Goal: Transaction & Acquisition: Purchase product/service

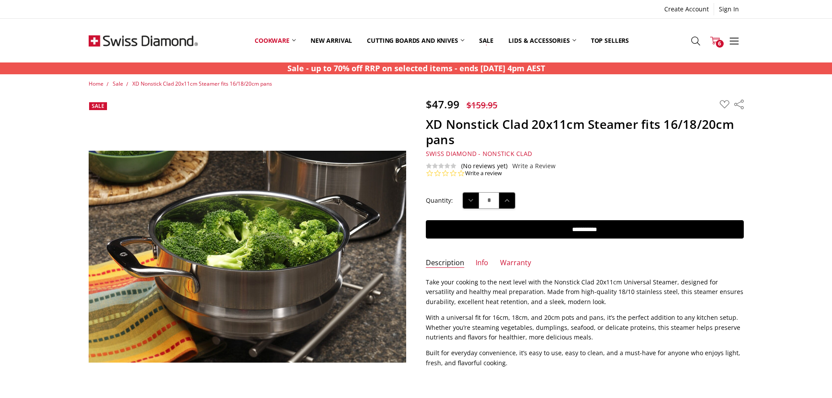
click at [715, 41] on icon at bounding box center [715, 41] width 10 height 10
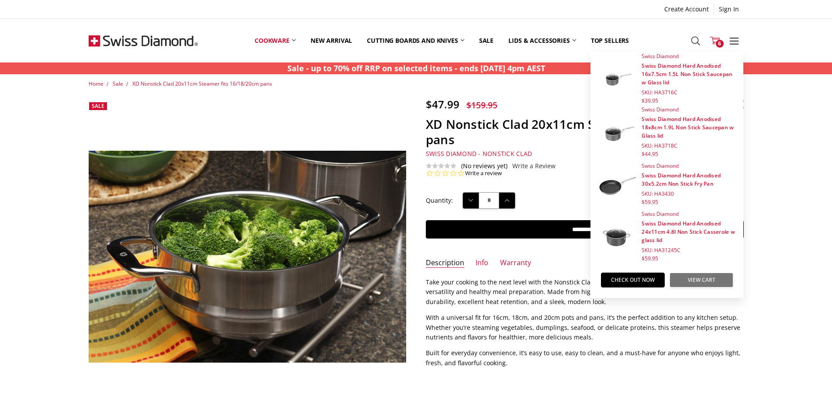
click at [716, 275] on link "View Cart" at bounding box center [702, 280] width 64 height 15
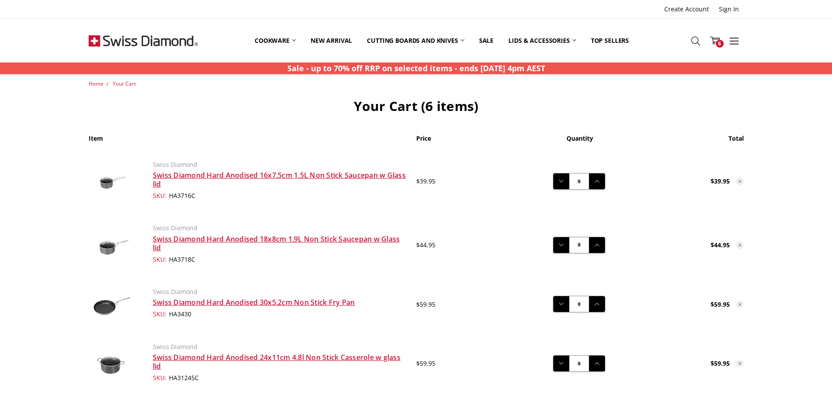
click at [739, 182] on icon at bounding box center [739, 181] width 5 height 5
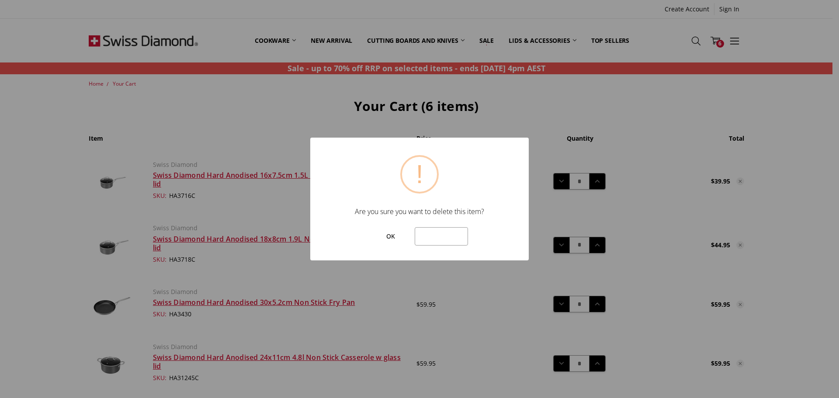
click at [398, 237] on button "OK" at bounding box center [390, 236] width 39 height 18
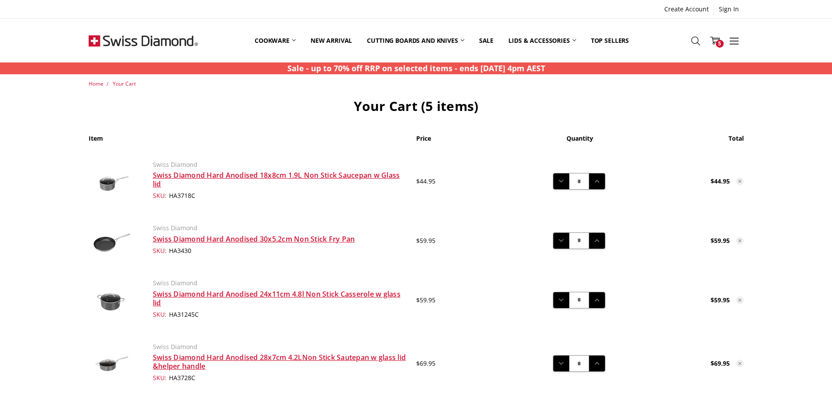
click at [741, 181] on icon at bounding box center [739, 181] width 5 height 5
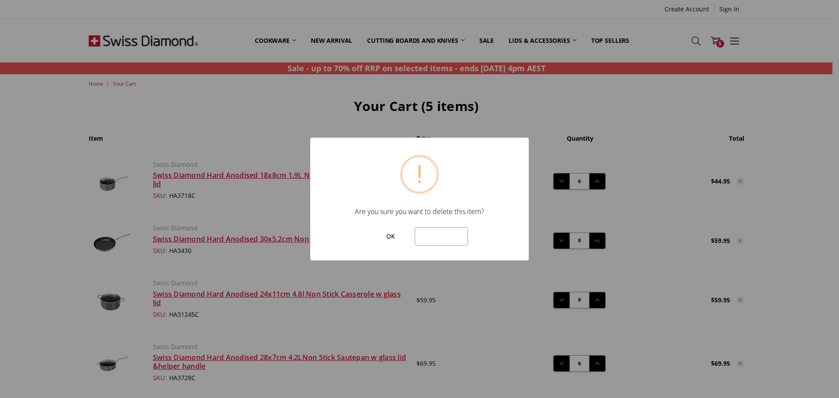
click at [394, 234] on button "OK" at bounding box center [390, 236] width 39 height 18
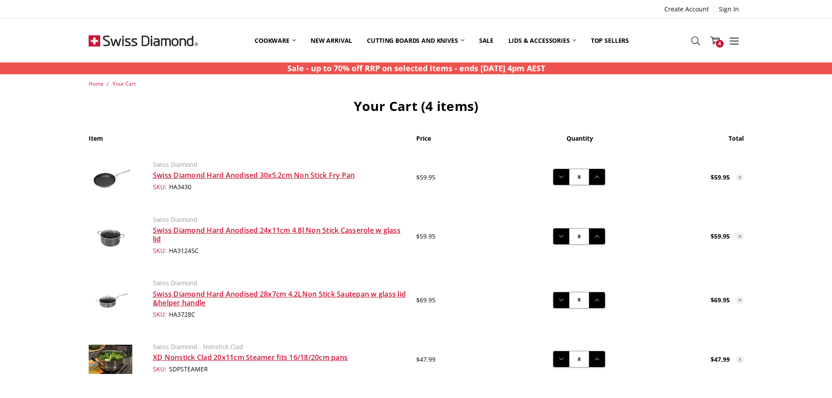
click at [741, 177] on icon at bounding box center [739, 177] width 5 height 5
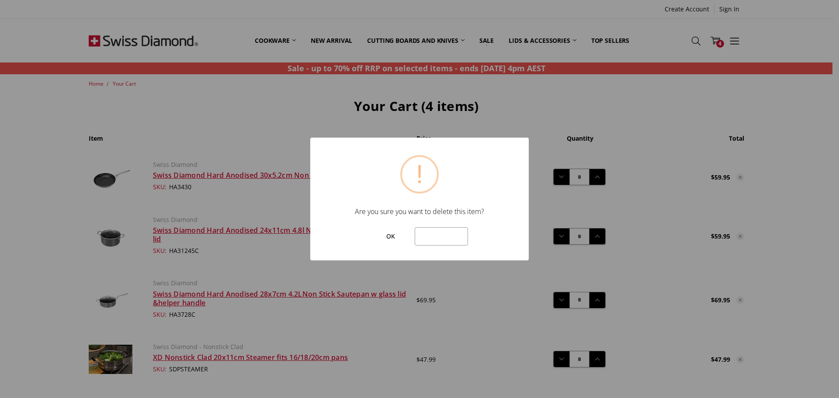
click at [371, 240] on button "OK" at bounding box center [390, 236] width 39 height 18
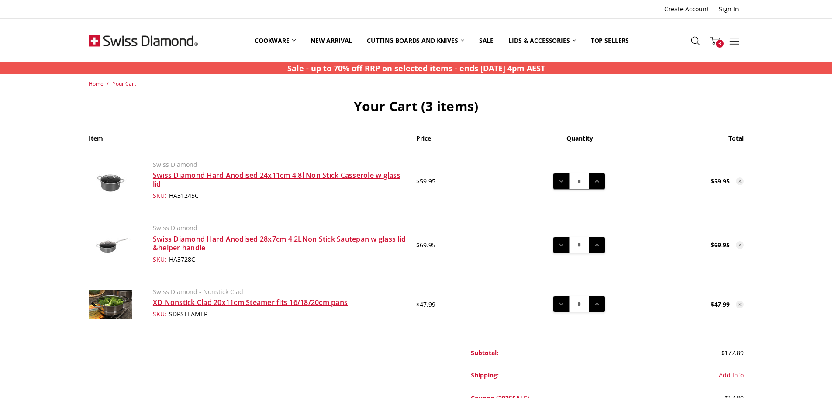
click at [740, 182] on icon at bounding box center [739, 181] width 5 height 5
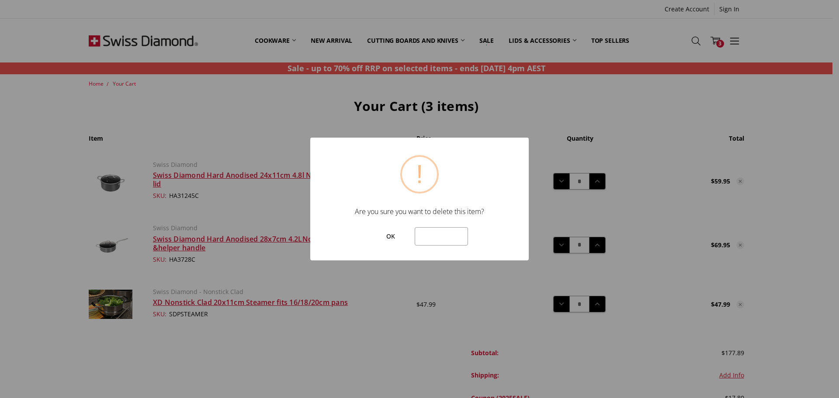
click at [401, 236] on button "OK" at bounding box center [390, 236] width 39 height 18
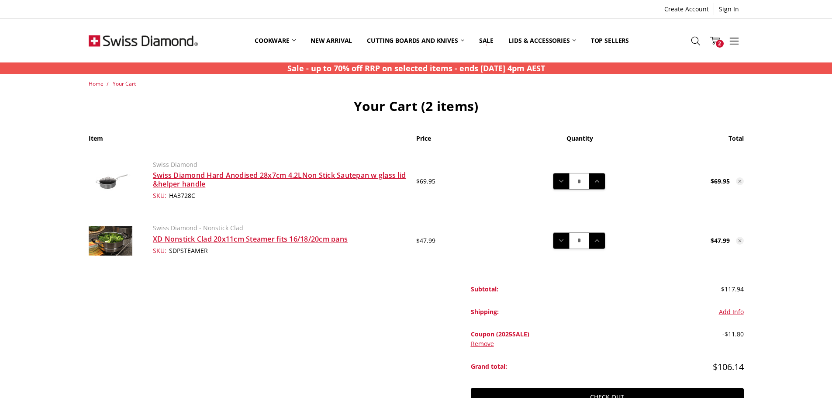
click at [739, 237] on link at bounding box center [740, 241] width 8 height 8
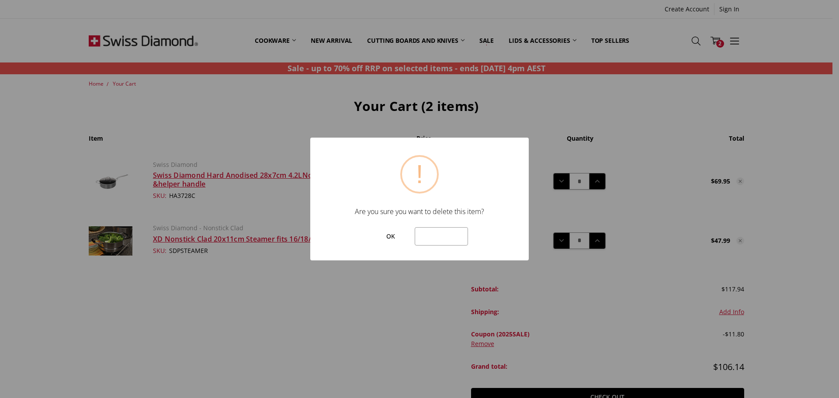
click at [391, 241] on button "OK" at bounding box center [390, 236] width 39 height 18
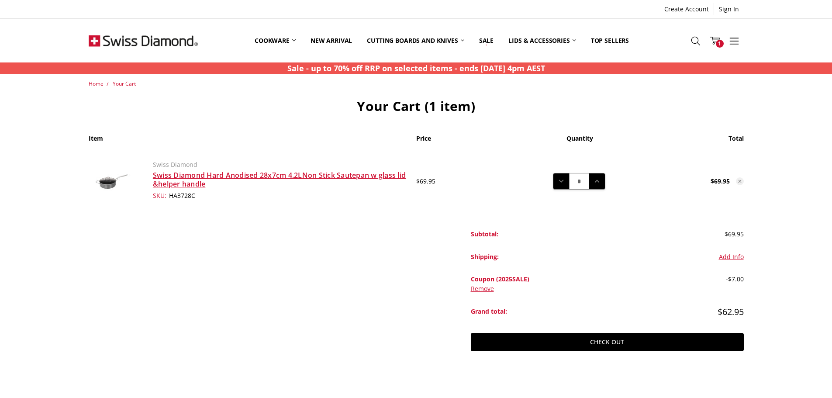
click at [740, 179] on icon at bounding box center [739, 181] width 5 height 5
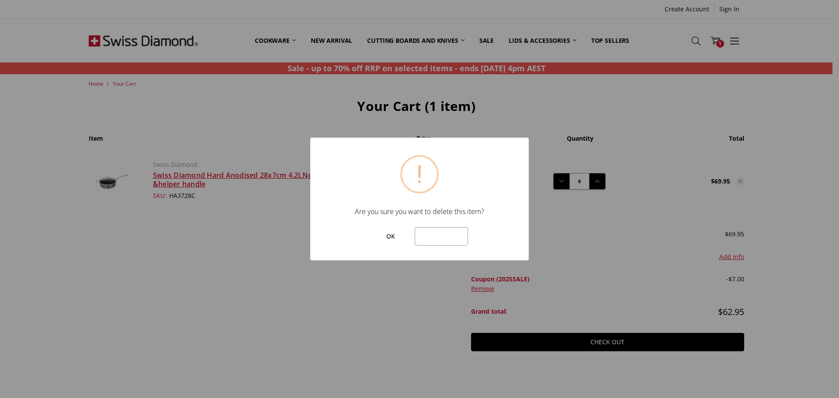
click at [384, 232] on button "OK" at bounding box center [390, 236] width 39 height 18
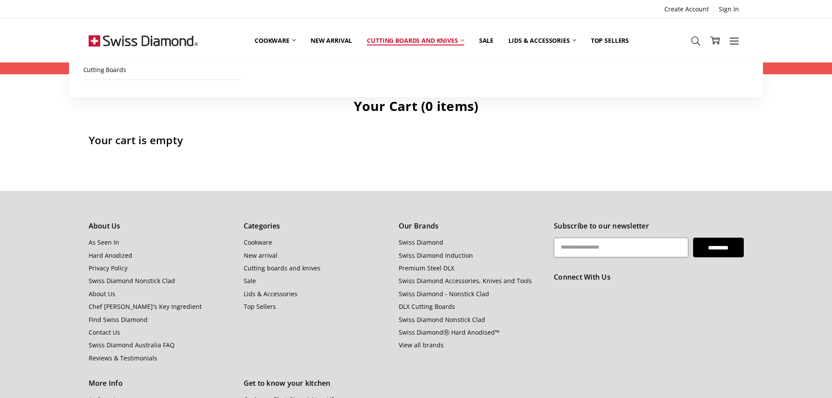
click at [464, 41] on icon at bounding box center [462, 39] width 3 height 3
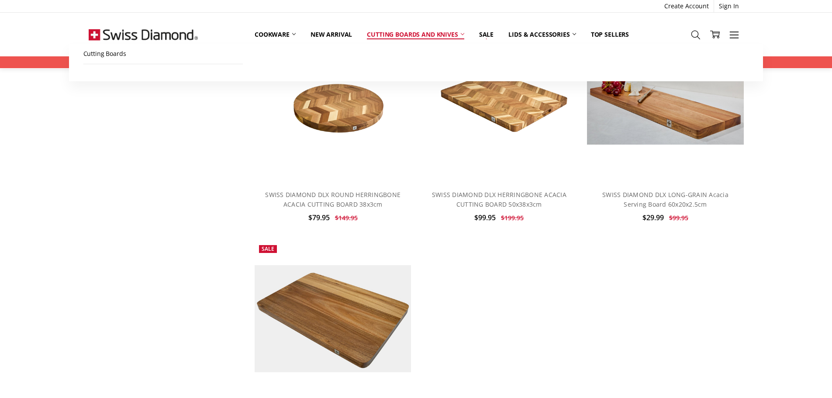
scroll to position [655, 0]
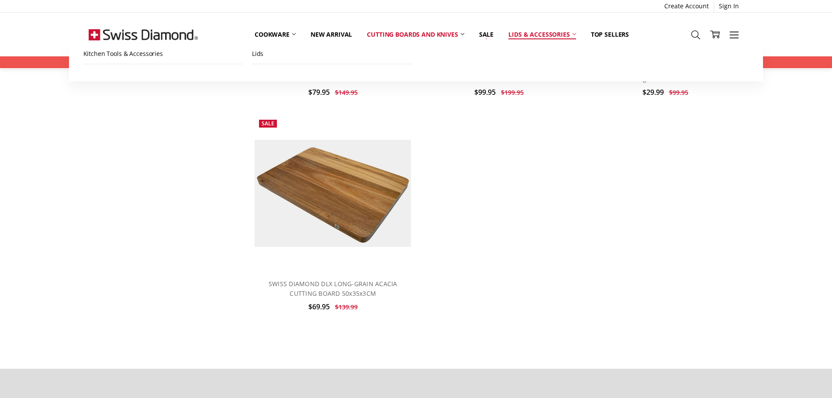
click at [573, 31] on link "Lids & Accessories" at bounding box center [542, 34] width 82 height 19
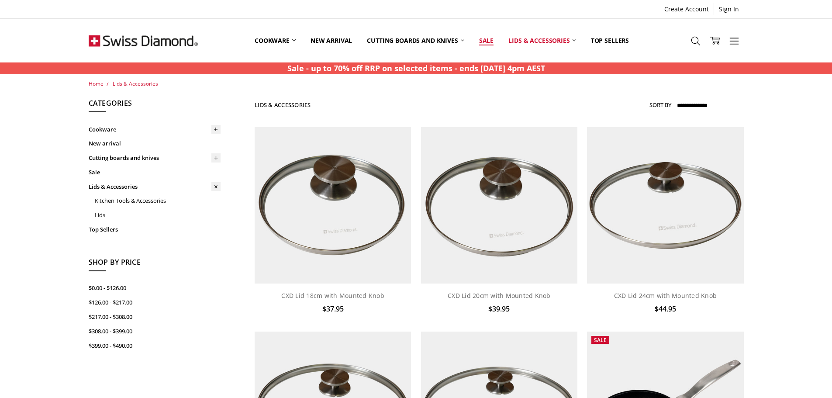
click at [488, 40] on link "Sale" at bounding box center [486, 40] width 29 height 39
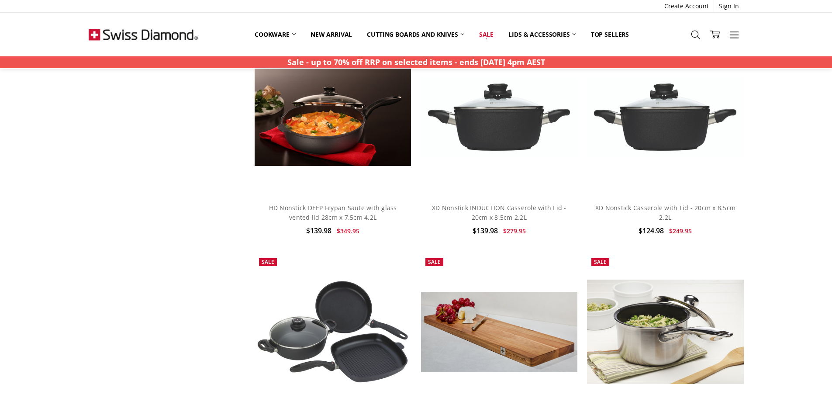
scroll to position [1183, 0]
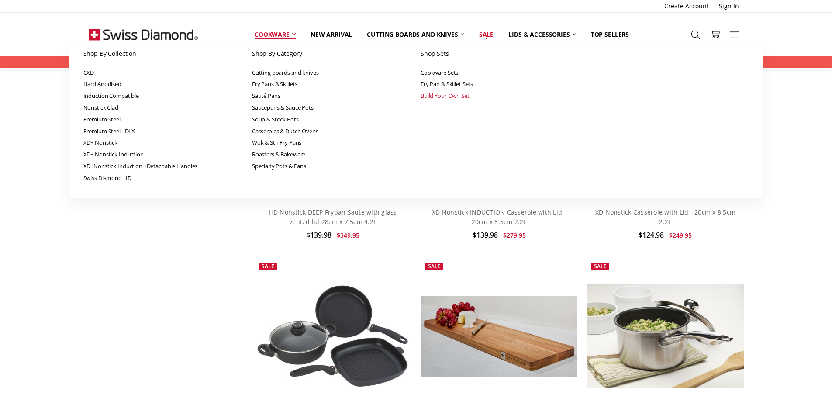
click at [425, 95] on link "Build Your Own Set" at bounding box center [500, 96] width 159 height 12
